Goal: Check status: Check status

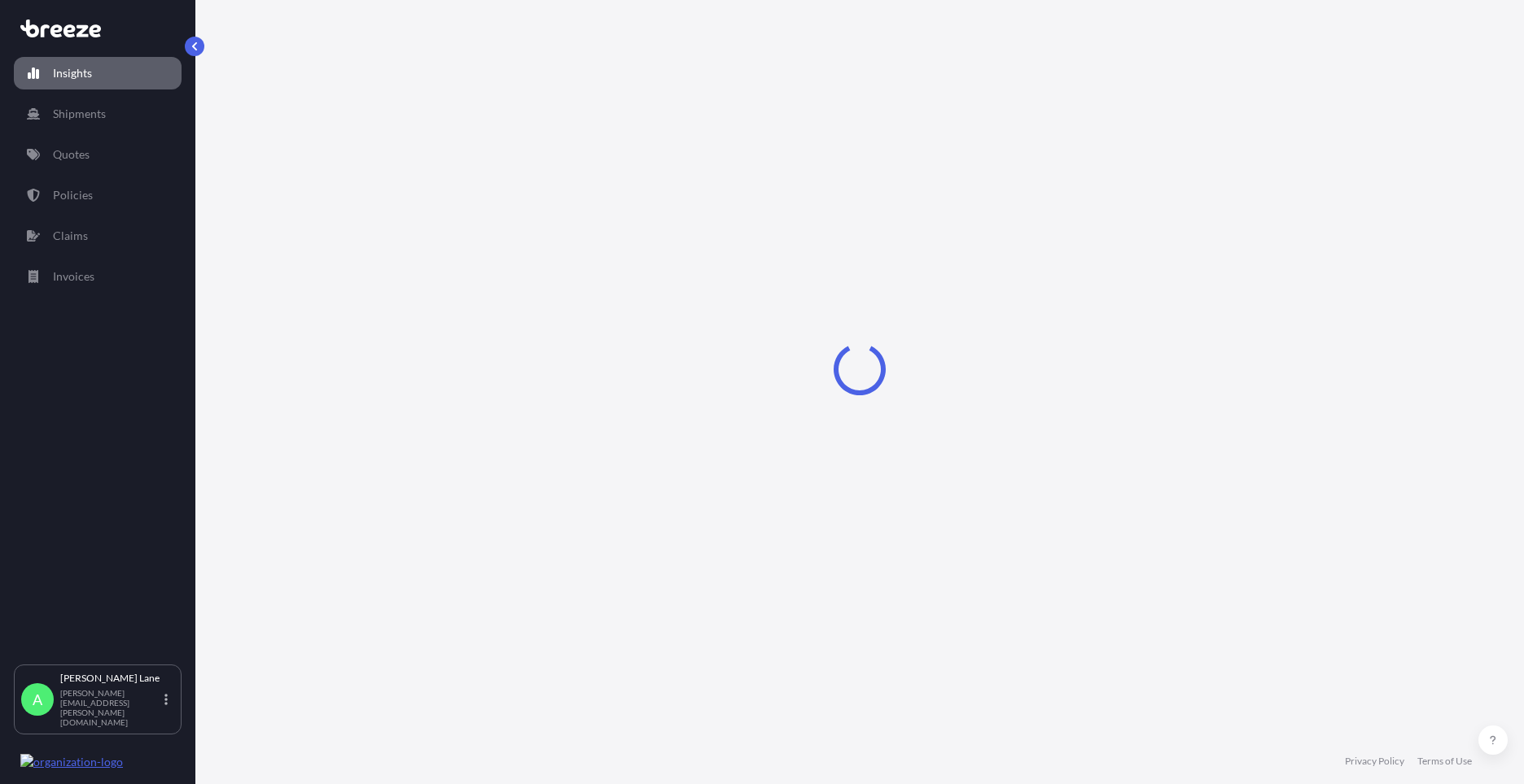
select select "2025"
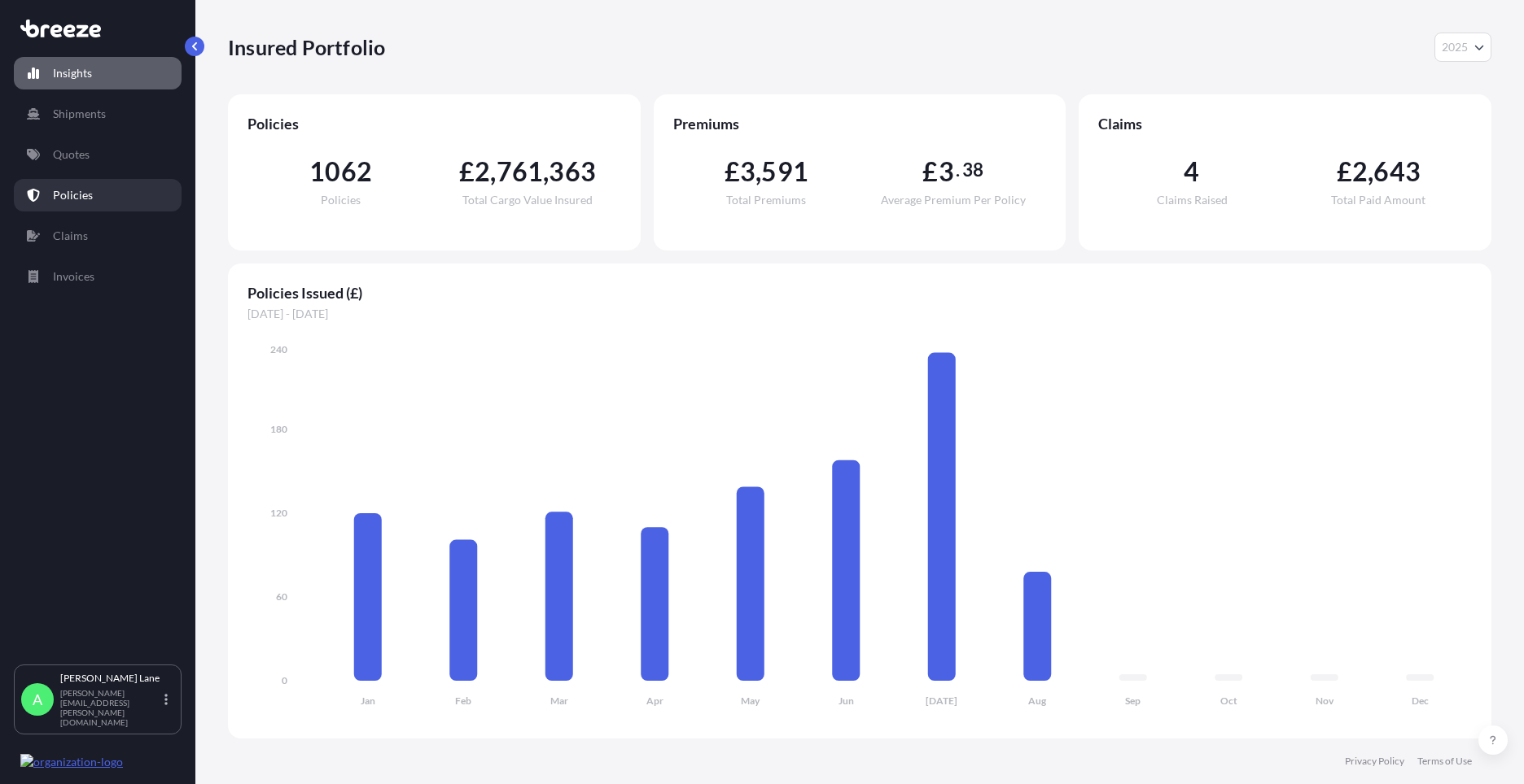
click at [110, 185] on link "Policies" at bounding box center [98, 195] width 168 height 32
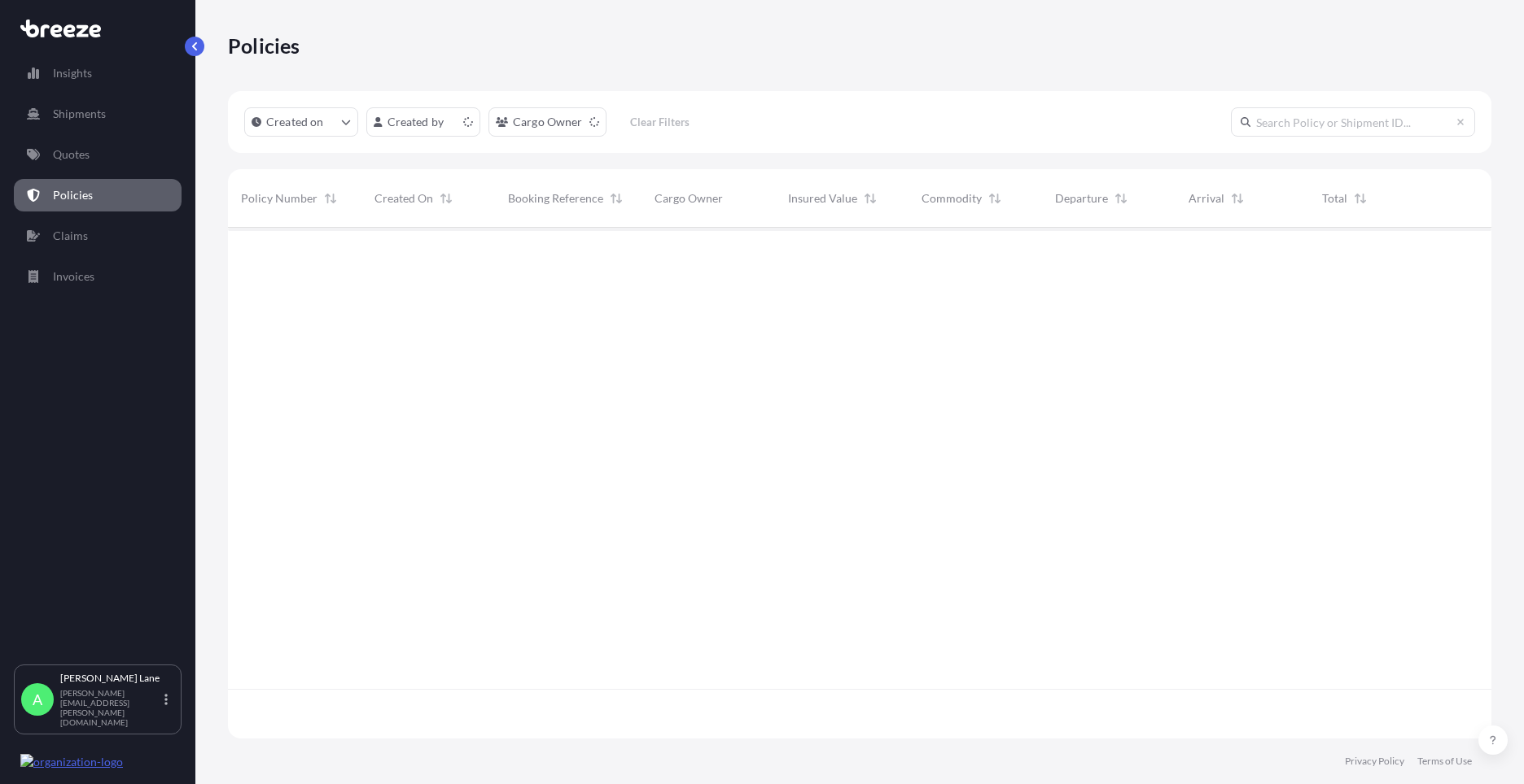
scroll to position [508, 1251]
click at [1326, 122] on input "text" at bounding box center [1352, 122] width 244 height 29
paste input "1885679"
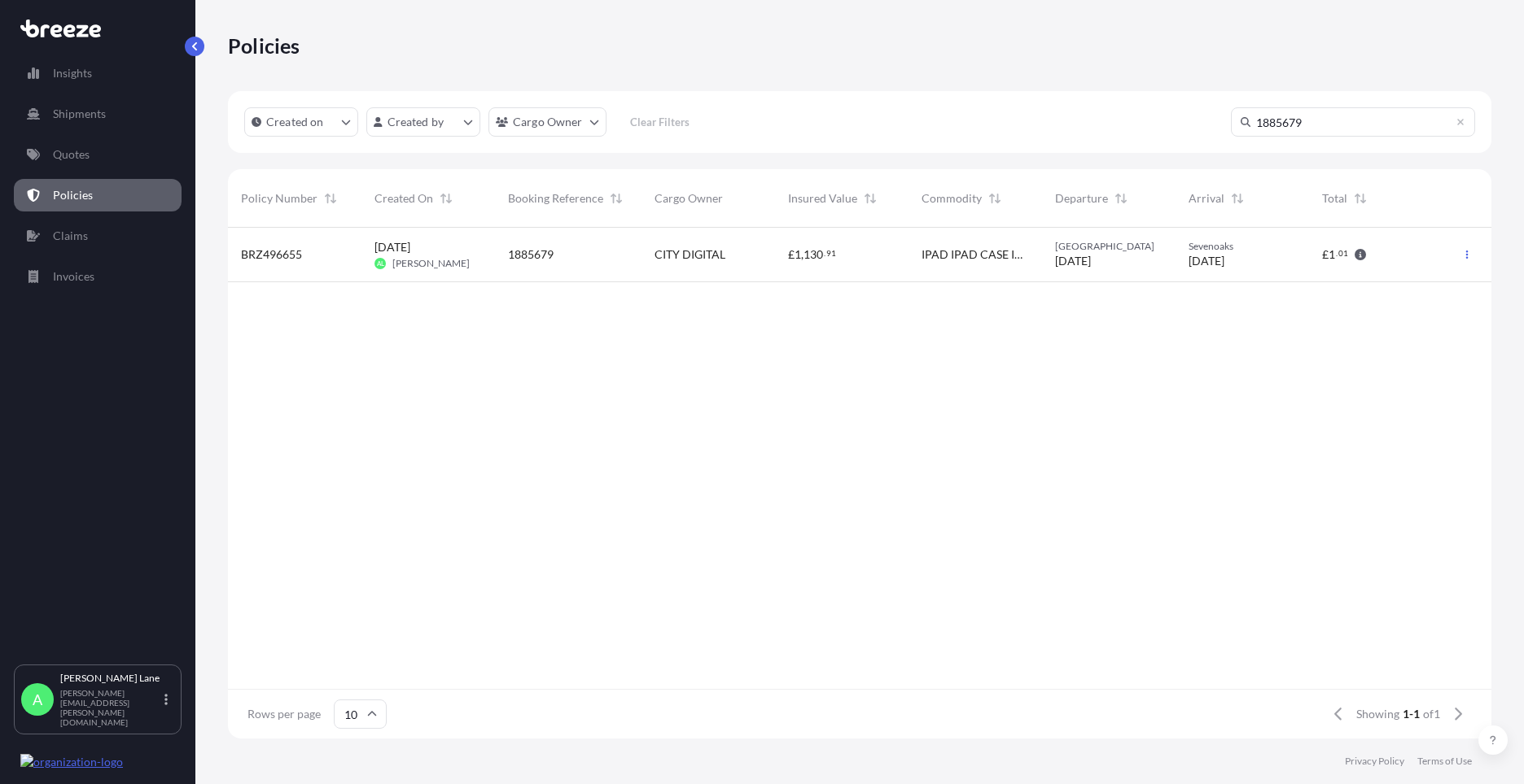
type input "1885679"
